Goal: Contribute content: Contribute content

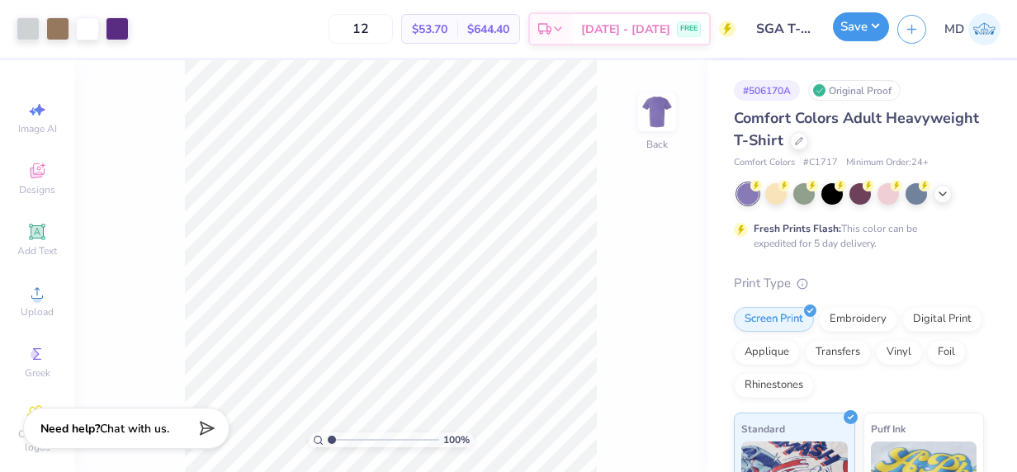
click at [862, 30] on button "Save" at bounding box center [861, 26] width 56 height 29
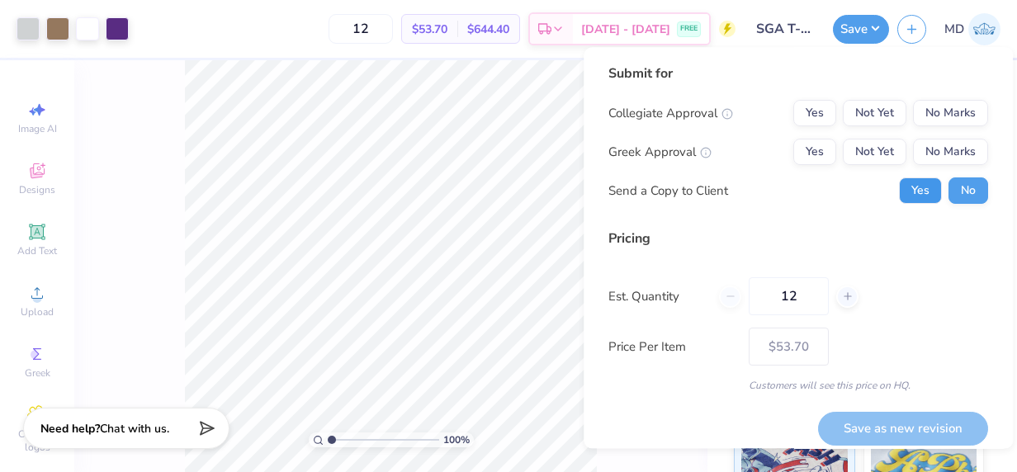
click at [907, 192] on button "Yes" at bounding box center [920, 190] width 43 height 26
click at [870, 108] on button "Not Yet" at bounding box center [874, 113] width 64 height 26
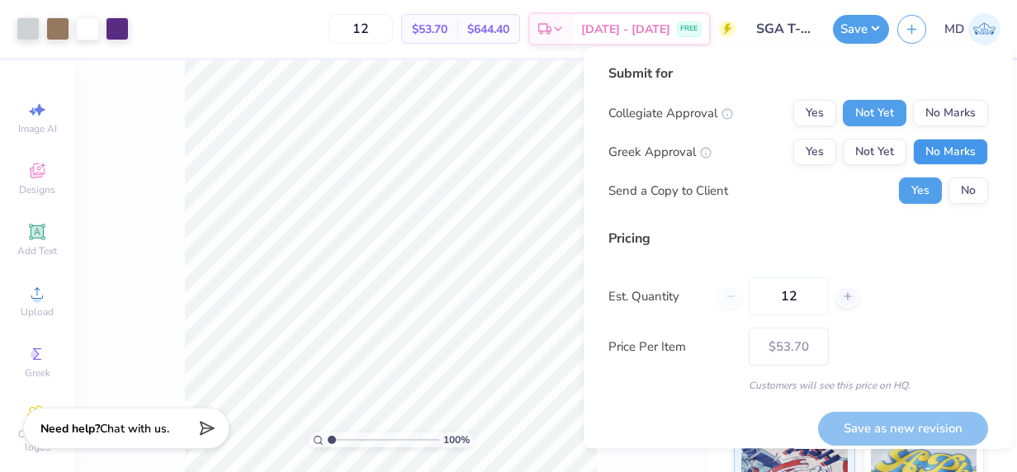
click at [921, 149] on button "No Marks" at bounding box center [950, 152] width 75 height 26
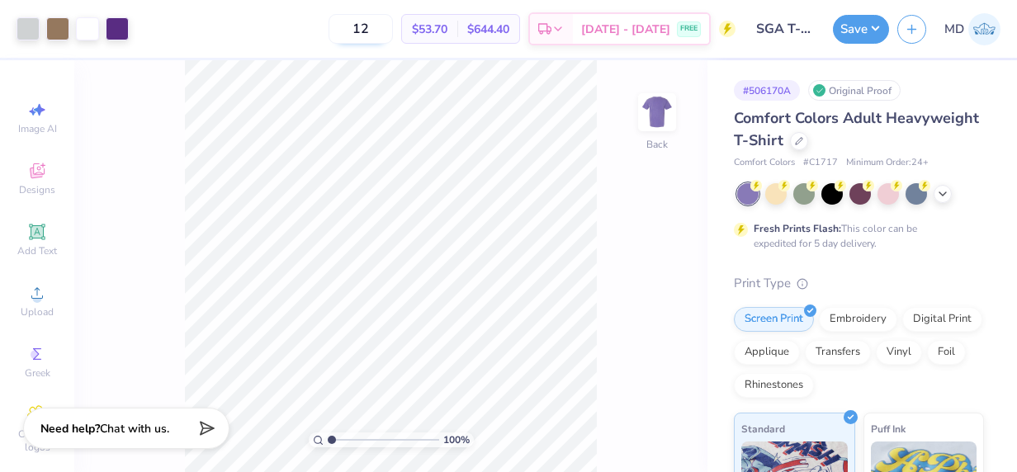
click at [393, 28] on input "12" at bounding box center [360, 29] width 64 height 30
type input "1"
type input "36"
click at [845, 31] on button "Save" at bounding box center [861, 26] width 56 height 29
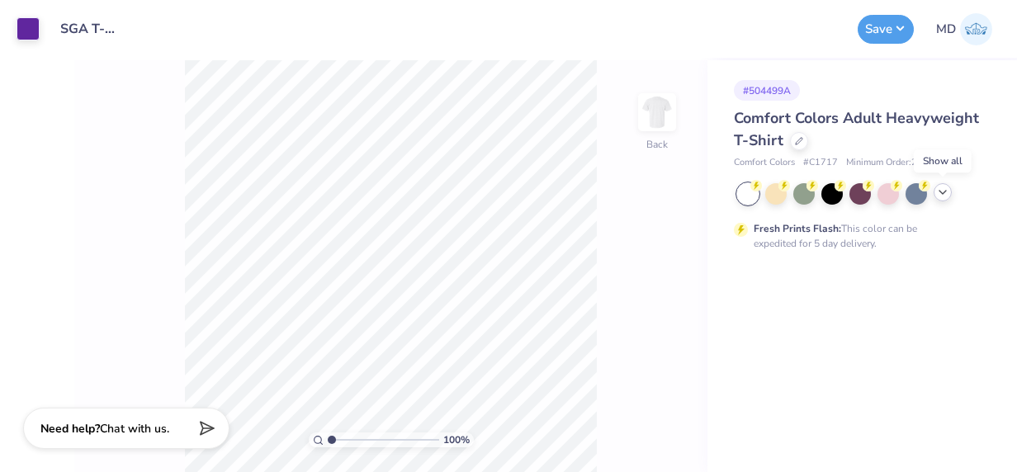
click at [946, 189] on icon at bounding box center [942, 192] width 13 height 13
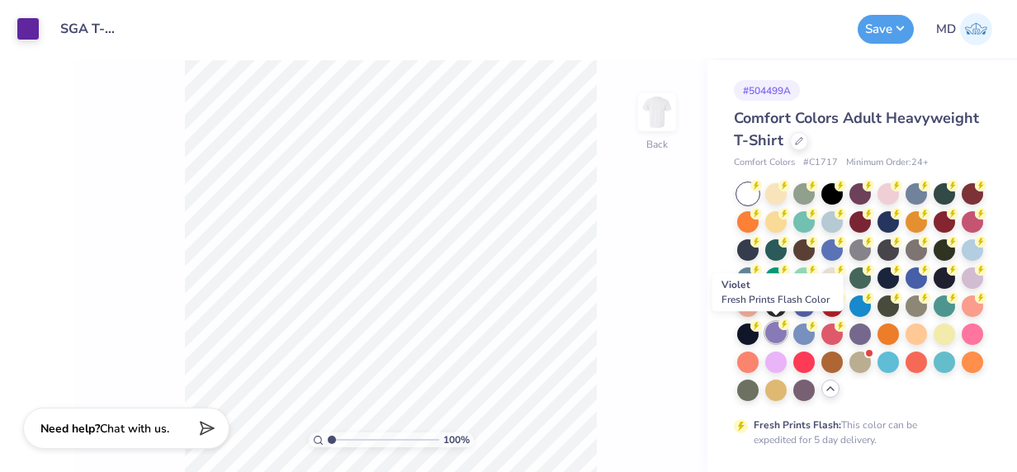
click at [779, 335] on div at bounding box center [775, 332] width 21 height 21
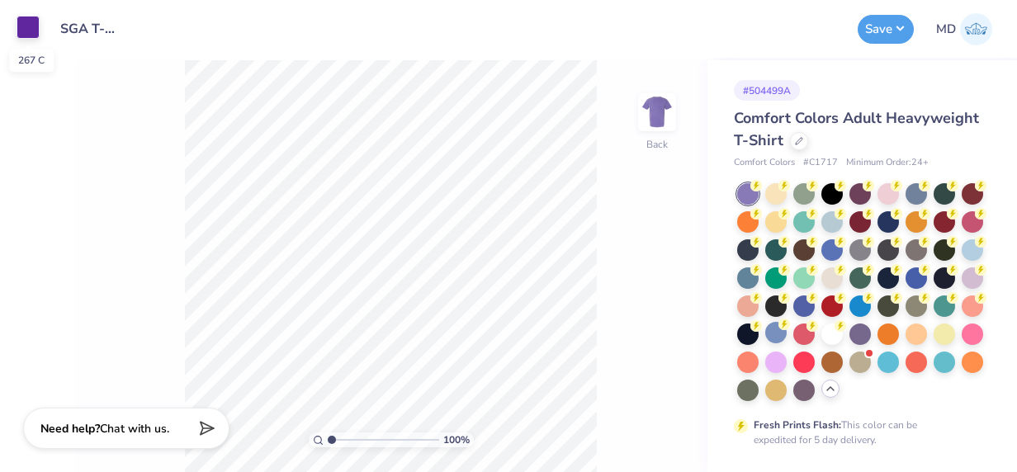
click at [21, 30] on div at bounding box center [28, 27] width 23 height 23
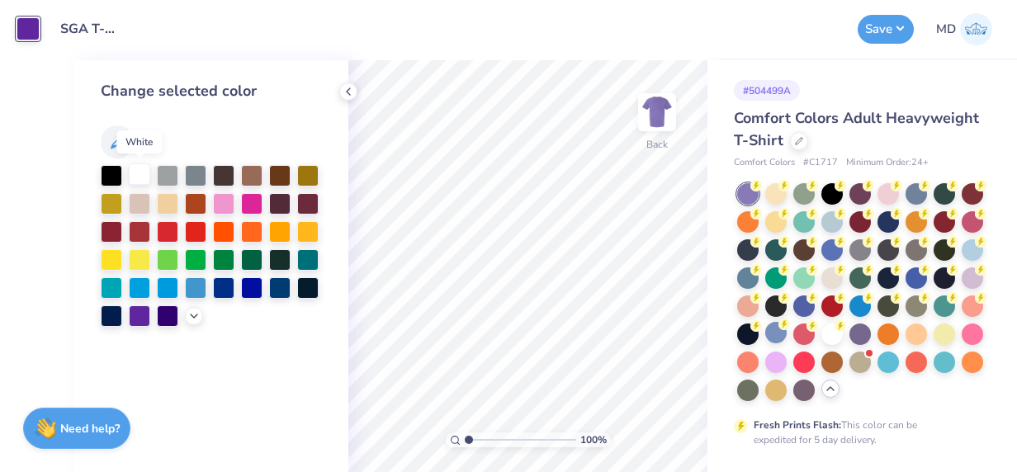
click at [139, 173] on div at bounding box center [139, 173] width 21 height 21
click at [394, 50] on div "Design Title SGA T-Shirt Design Word Mark" at bounding box center [448, 29] width 801 height 58
click at [351, 90] on icon at bounding box center [348, 91] width 13 height 13
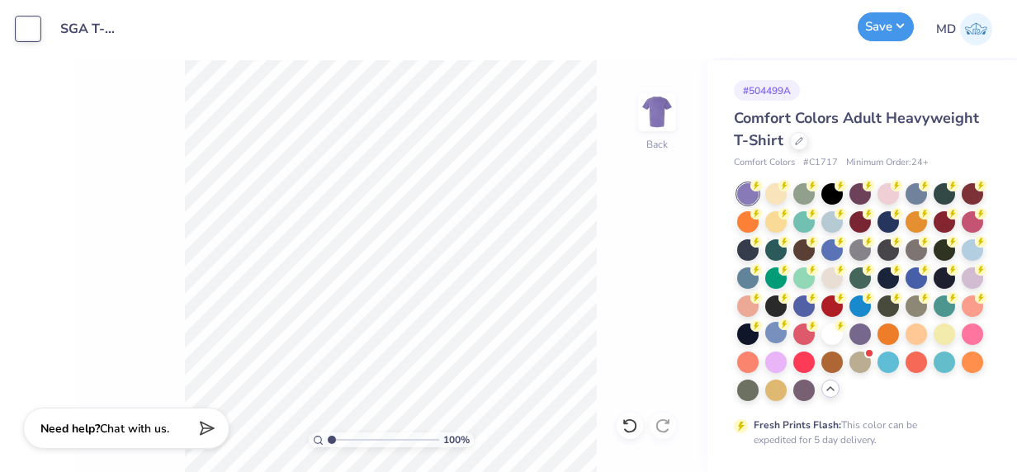
click at [876, 33] on button "Save" at bounding box center [885, 26] width 56 height 29
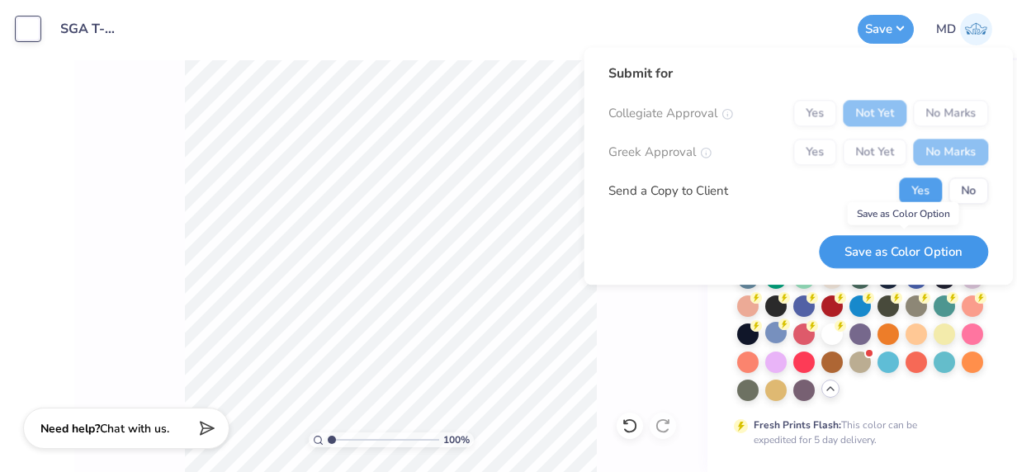
click at [891, 246] on button "Save as Color Option" at bounding box center [903, 252] width 169 height 34
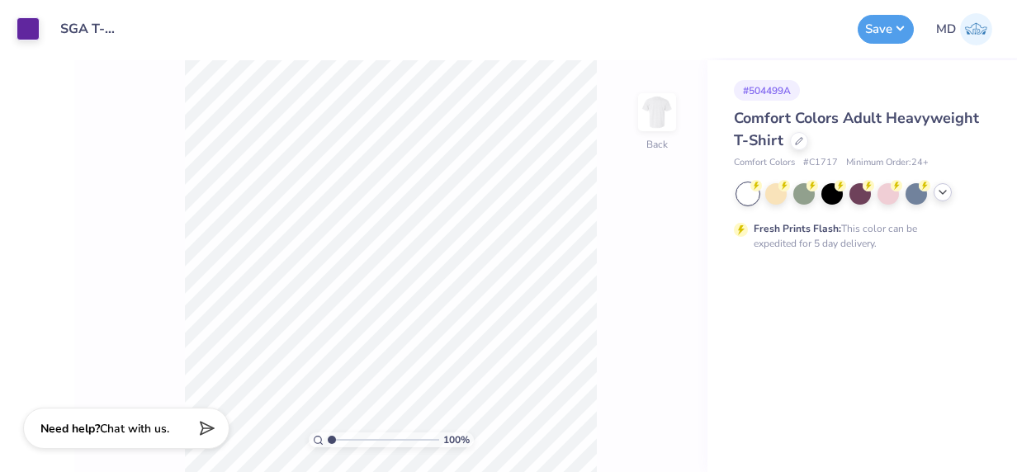
click at [941, 190] on icon at bounding box center [942, 192] width 13 height 13
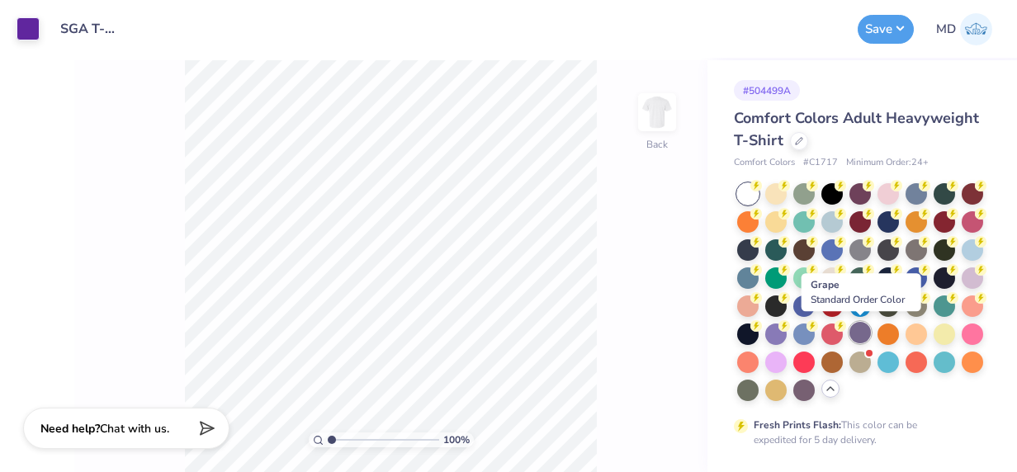
click at [859, 333] on div at bounding box center [859, 332] width 21 height 21
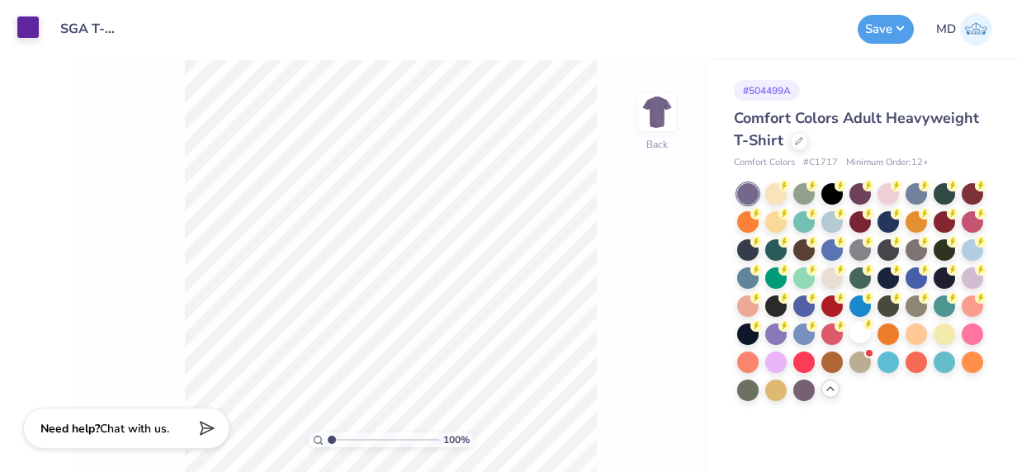
click at [20, 17] on div at bounding box center [28, 27] width 23 height 23
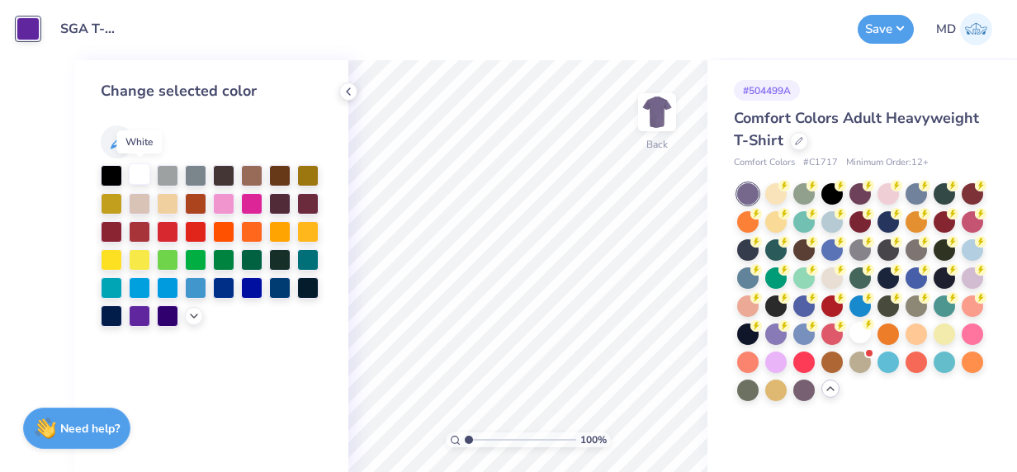
click at [142, 175] on div at bounding box center [139, 173] width 21 height 21
click at [348, 88] on icon at bounding box center [348, 91] width 13 height 13
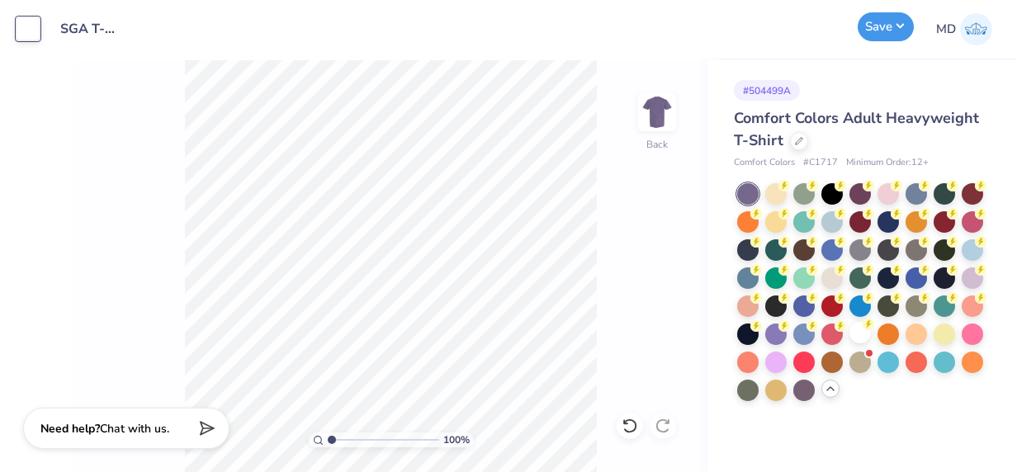
click at [892, 23] on button "Save" at bounding box center [885, 26] width 56 height 29
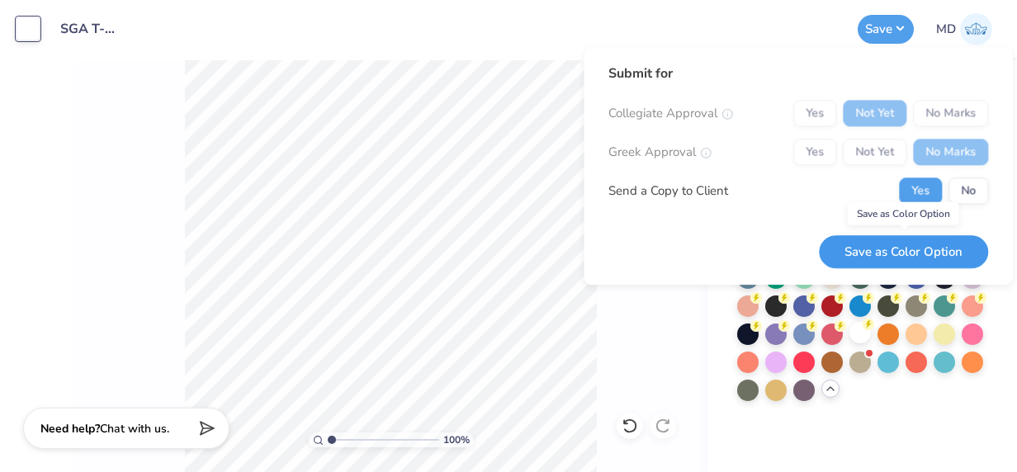
click at [909, 249] on button "Save as Color Option" at bounding box center [903, 252] width 169 height 34
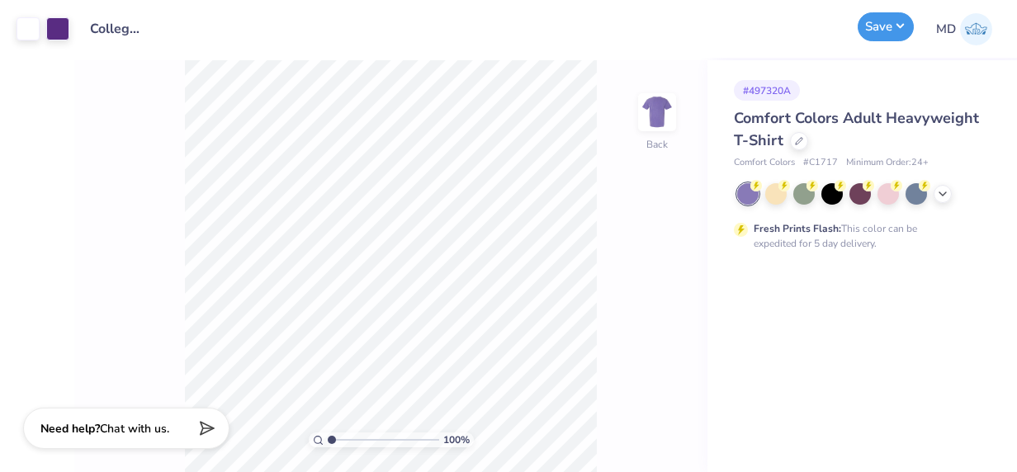
click at [889, 14] on button "Save" at bounding box center [885, 26] width 56 height 29
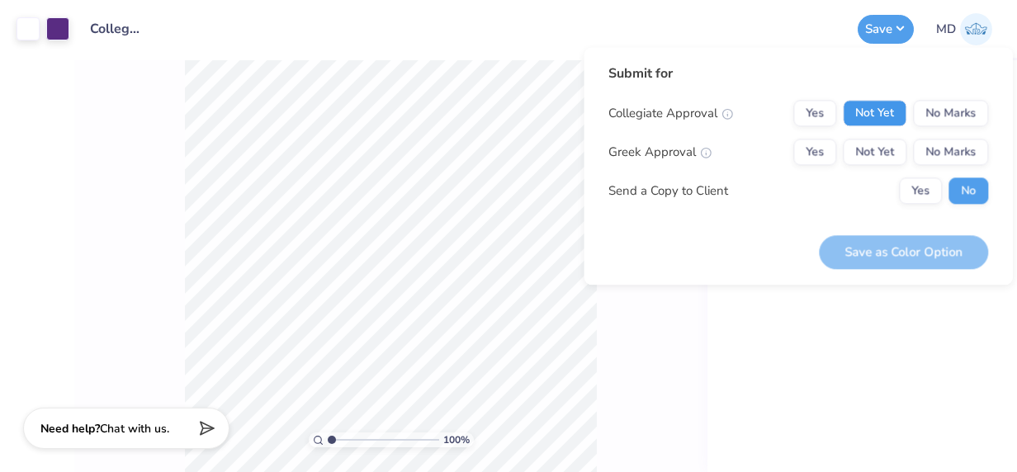
click at [866, 115] on button "Not Yet" at bounding box center [874, 113] width 64 height 26
click at [948, 154] on button "No Marks" at bounding box center [950, 152] width 75 height 26
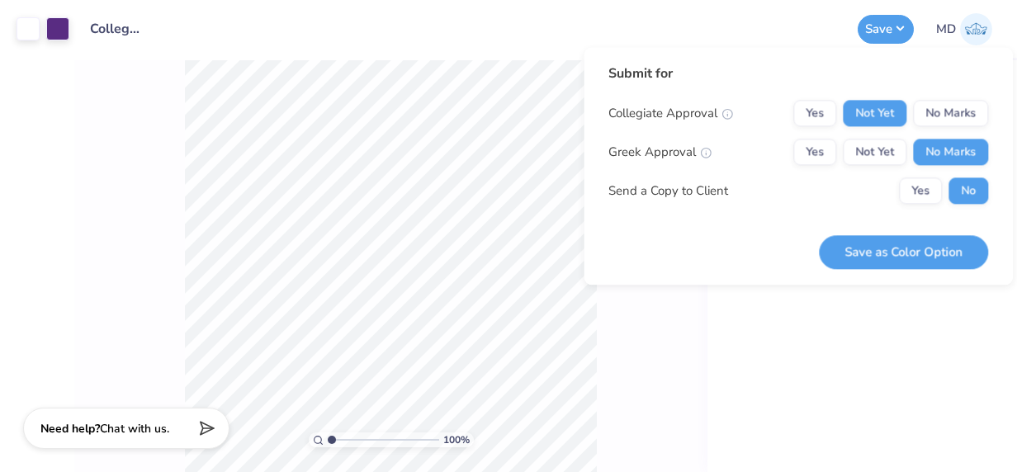
click at [847, 309] on div "# 497320A Comfort Colors Adult Heavyweight T-Shirt Comfort Colors # C1717 Minim…" at bounding box center [861, 266] width 309 height 412
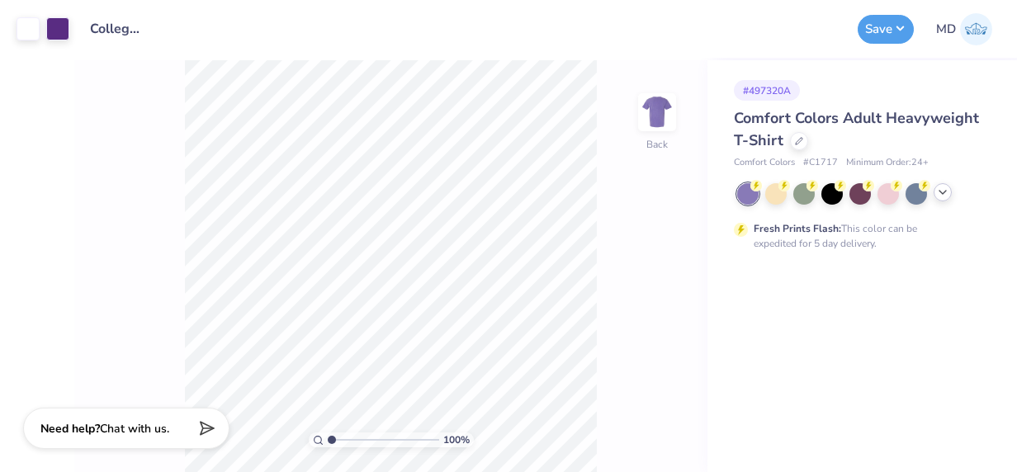
click at [939, 191] on icon at bounding box center [942, 192] width 13 height 13
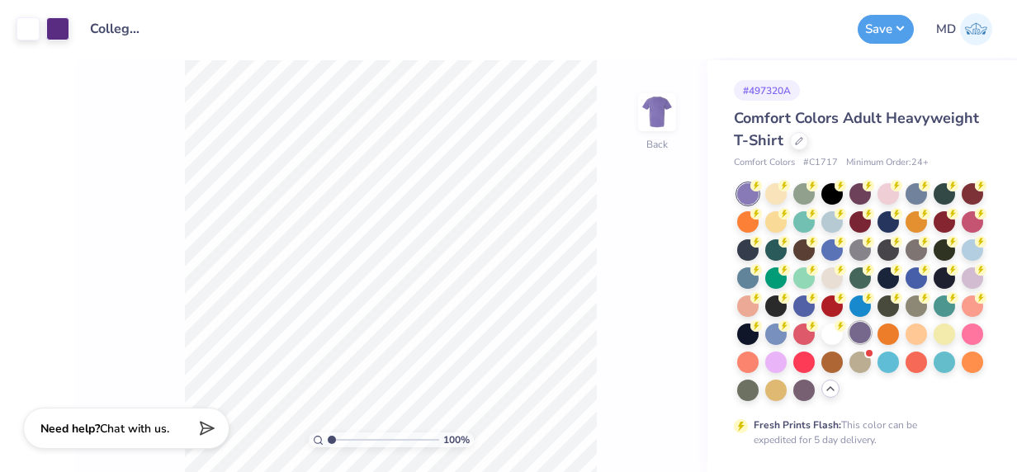
click at [865, 333] on div at bounding box center [859, 332] width 21 height 21
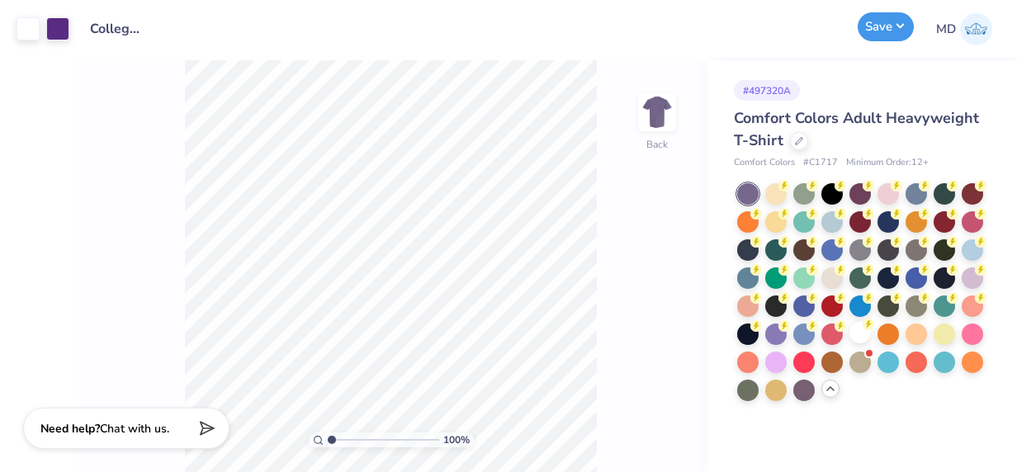
click at [886, 27] on button "Save" at bounding box center [885, 26] width 56 height 29
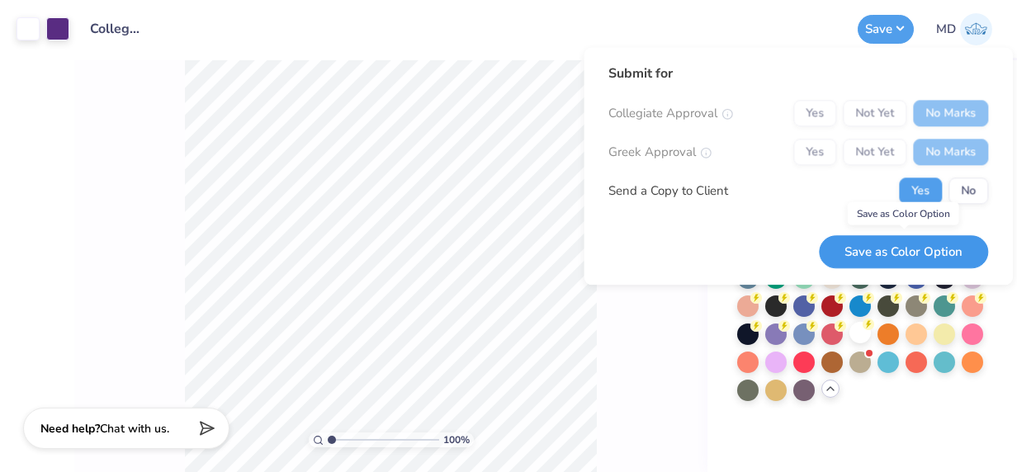
click at [875, 246] on button "Save as Color Option" at bounding box center [903, 252] width 169 height 34
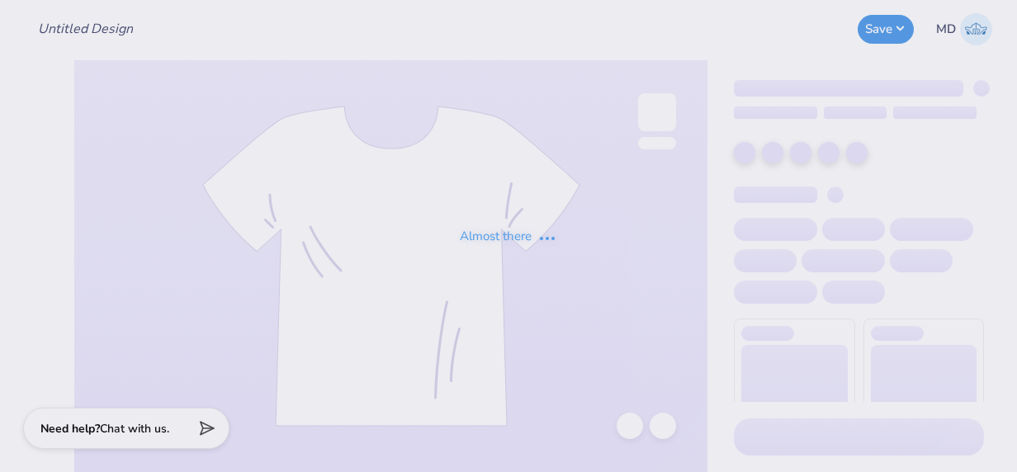
type input "SGA T-Shirt SGA Seal"
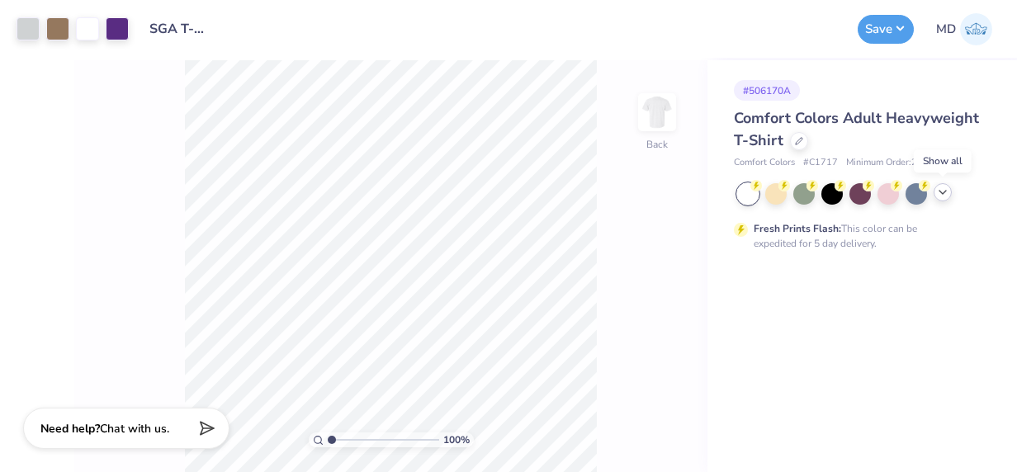
click at [947, 191] on icon at bounding box center [942, 192] width 13 height 13
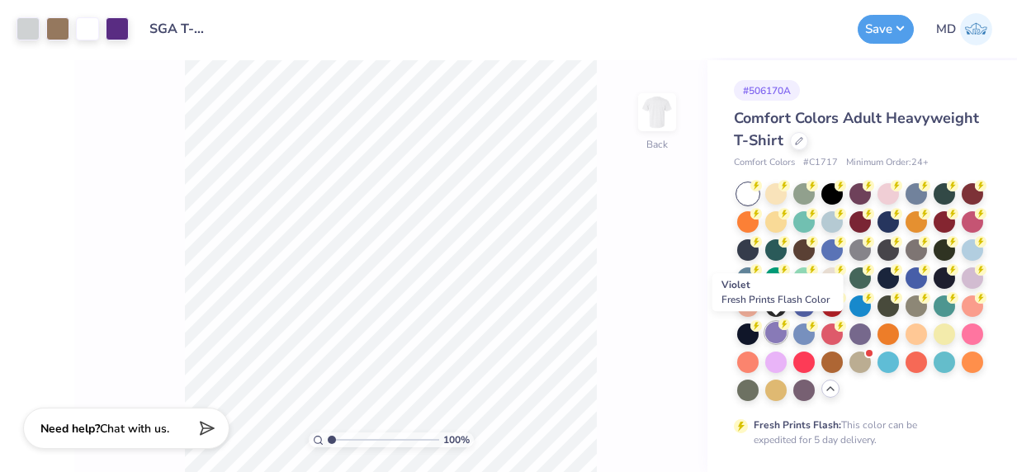
click at [768, 338] on div at bounding box center [775, 332] width 21 height 21
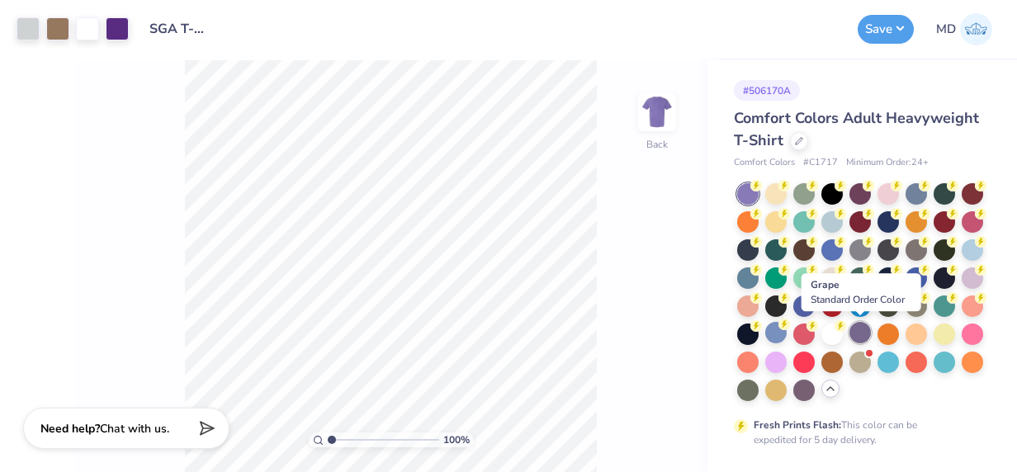
click at [856, 332] on div at bounding box center [859, 332] width 21 height 21
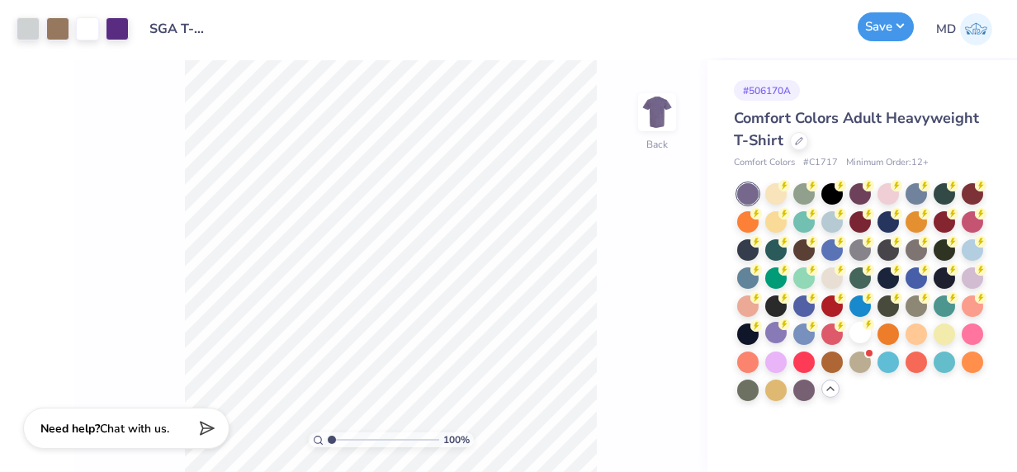
click at [891, 26] on button "Save" at bounding box center [885, 26] width 56 height 29
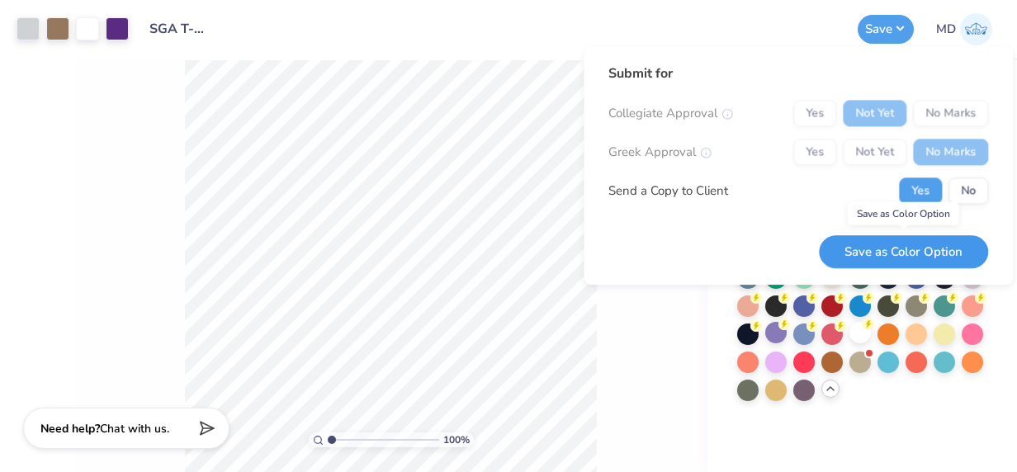
click at [903, 252] on button "Save as Color Option" at bounding box center [903, 252] width 169 height 34
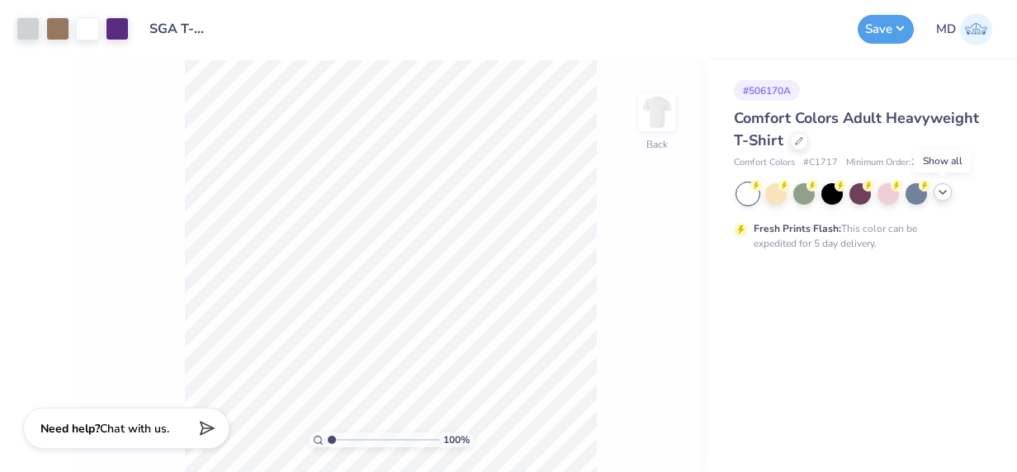
click at [942, 187] on icon at bounding box center [942, 192] width 13 height 13
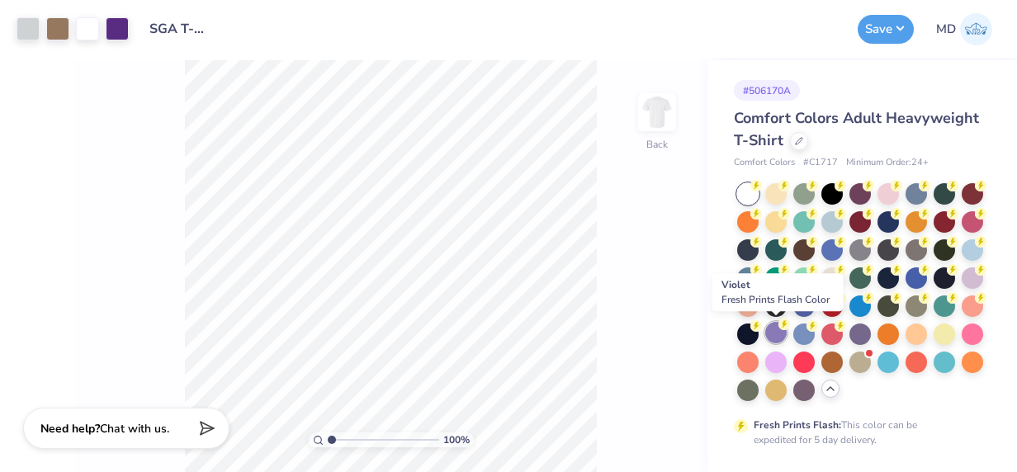
click at [771, 332] on div at bounding box center [775, 332] width 21 height 21
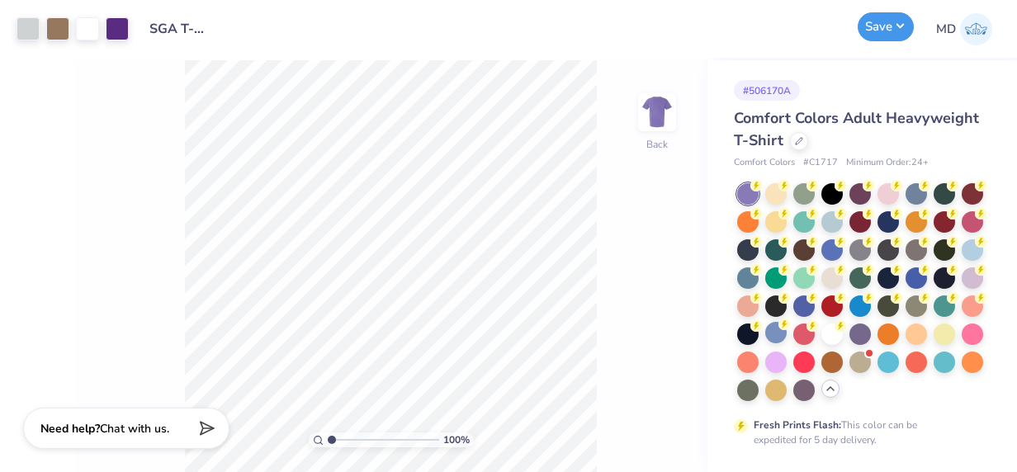
click at [872, 17] on button "Save" at bounding box center [885, 26] width 56 height 29
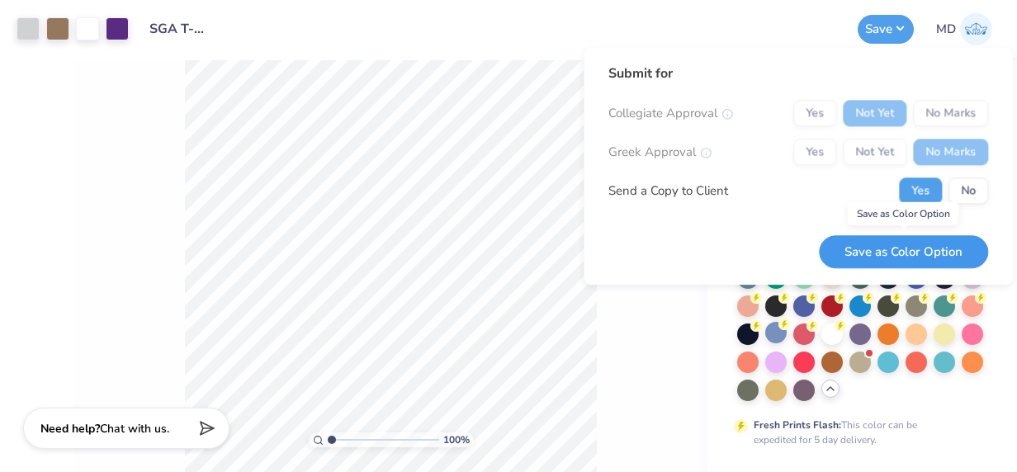
click at [899, 247] on button "Save as Color Option" at bounding box center [903, 252] width 169 height 34
